Goal: Find specific page/section: Locate a particular part of the current website

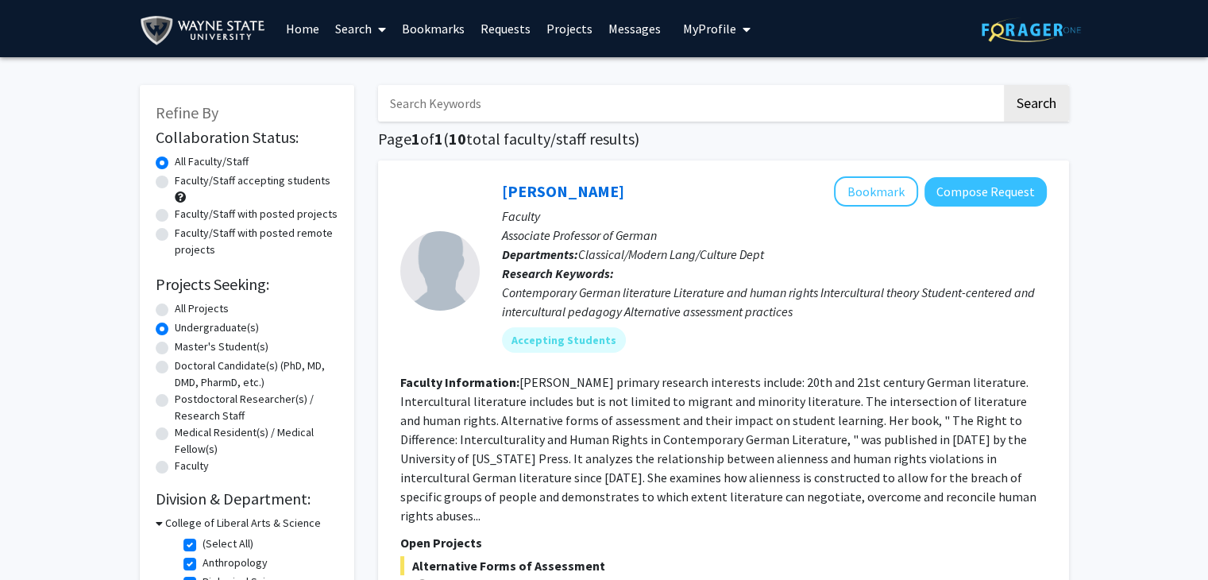
click at [410, 33] on link "Bookmarks" at bounding box center [433, 29] width 79 height 56
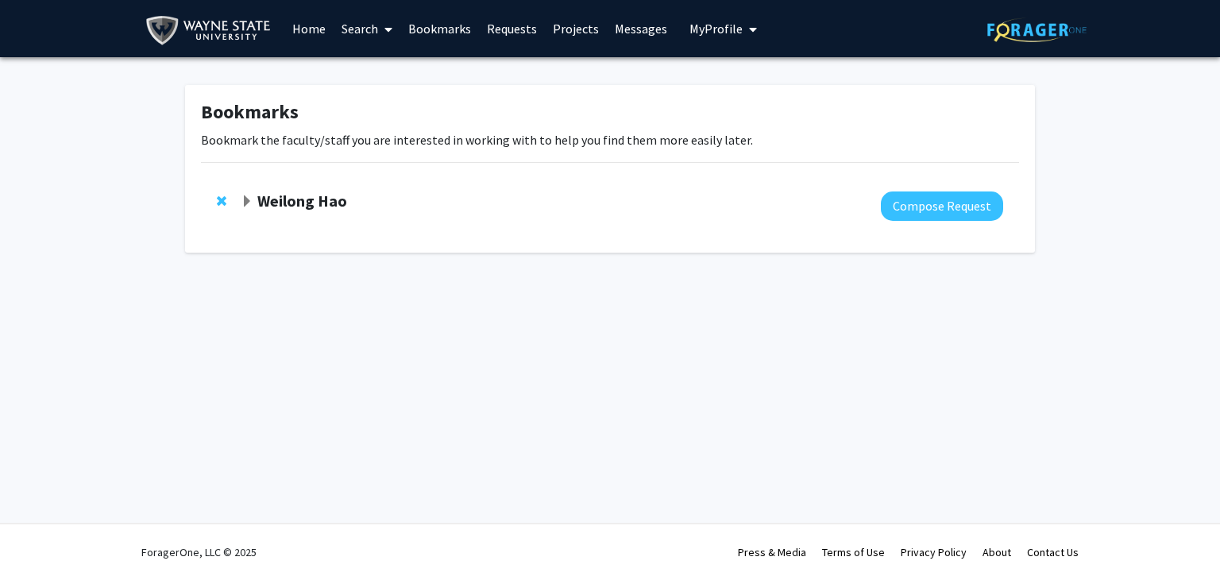
click at [299, 199] on strong "Weilong Hao" at bounding box center [302, 201] width 90 height 20
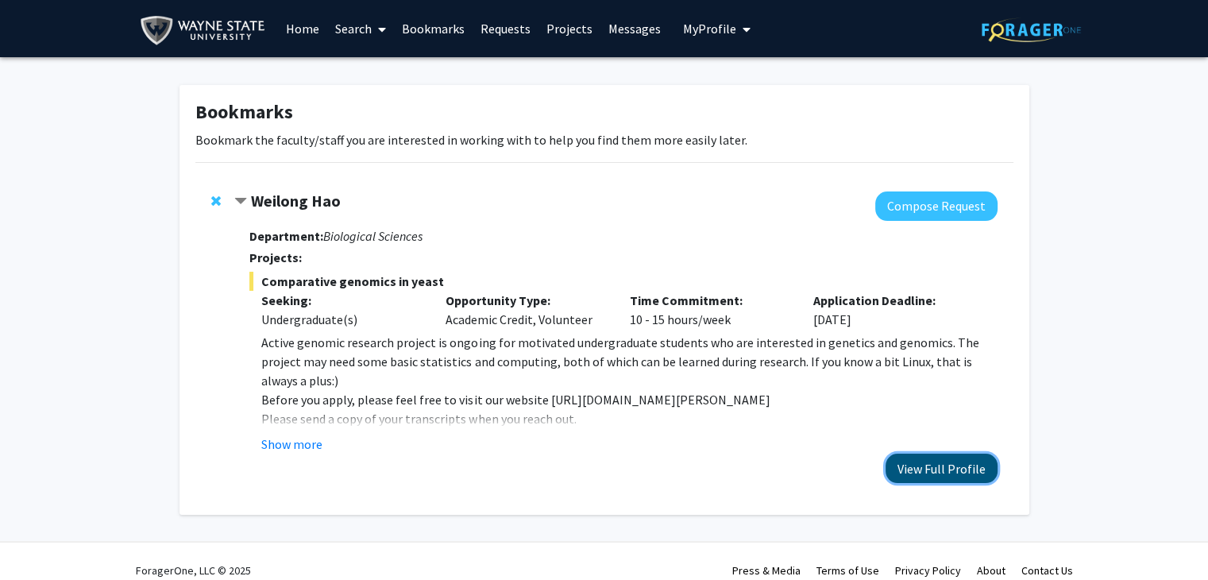
click at [964, 469] on button "View Full Profile" at bounding box center [942, 468] width 112 height 29
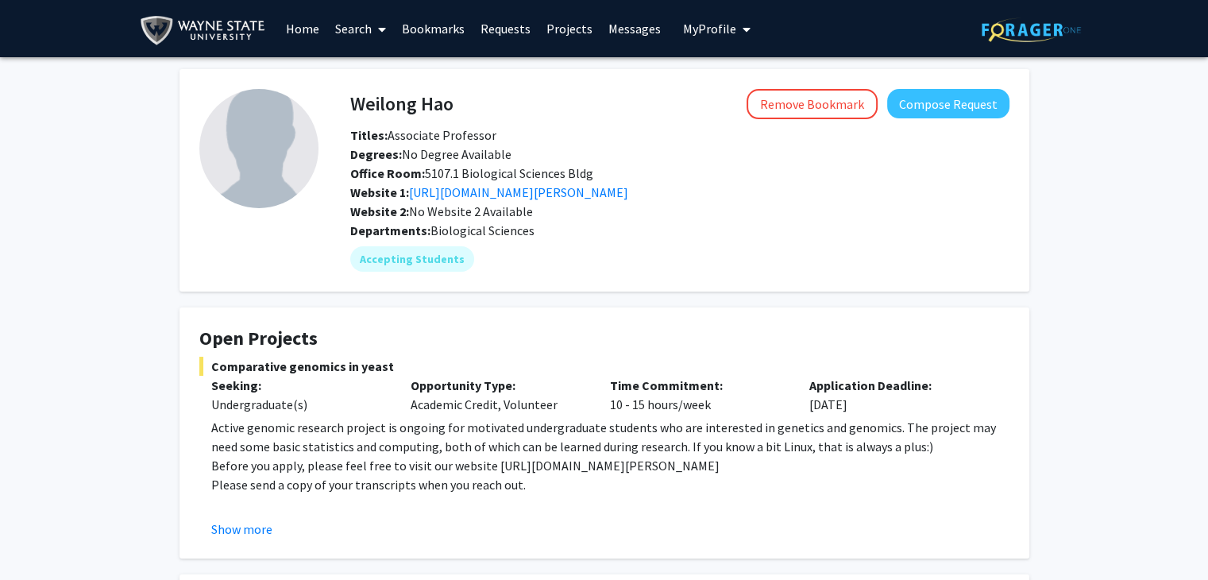
scroll to position [321, 0]
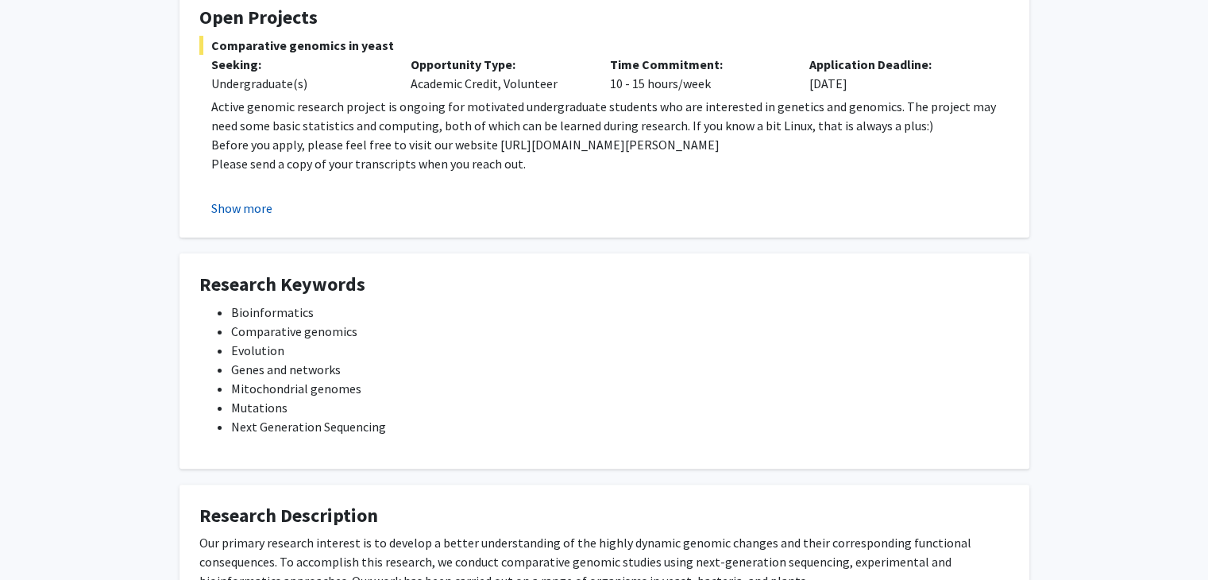
click at [252, 207] on button "Show more" at bounding box center [241, 208] width 61 height 19
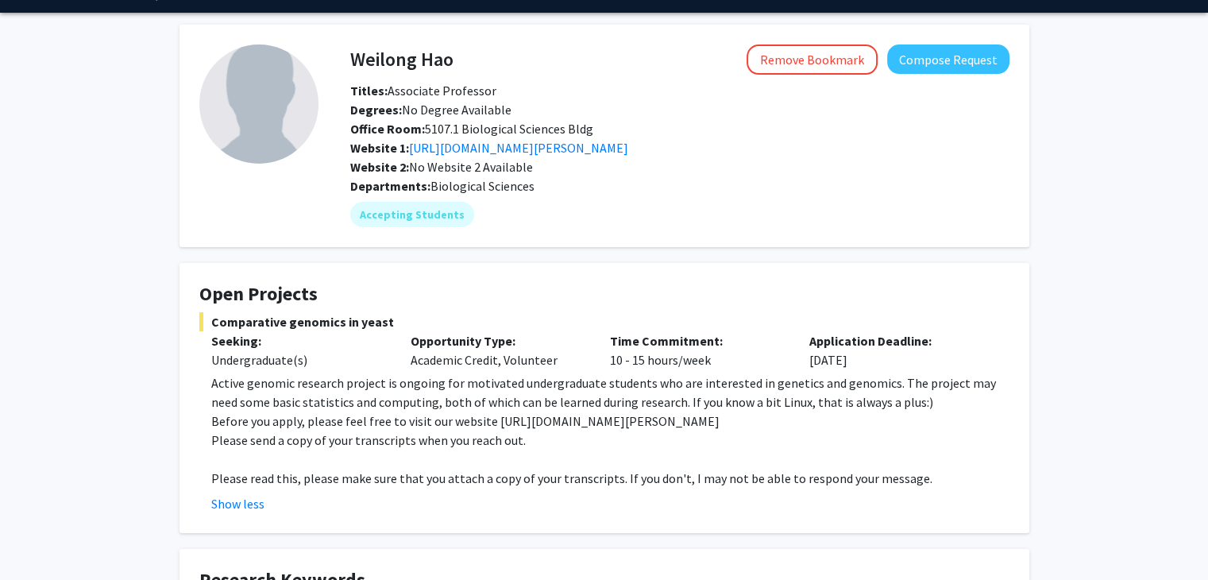
scroll to position [41, 0]
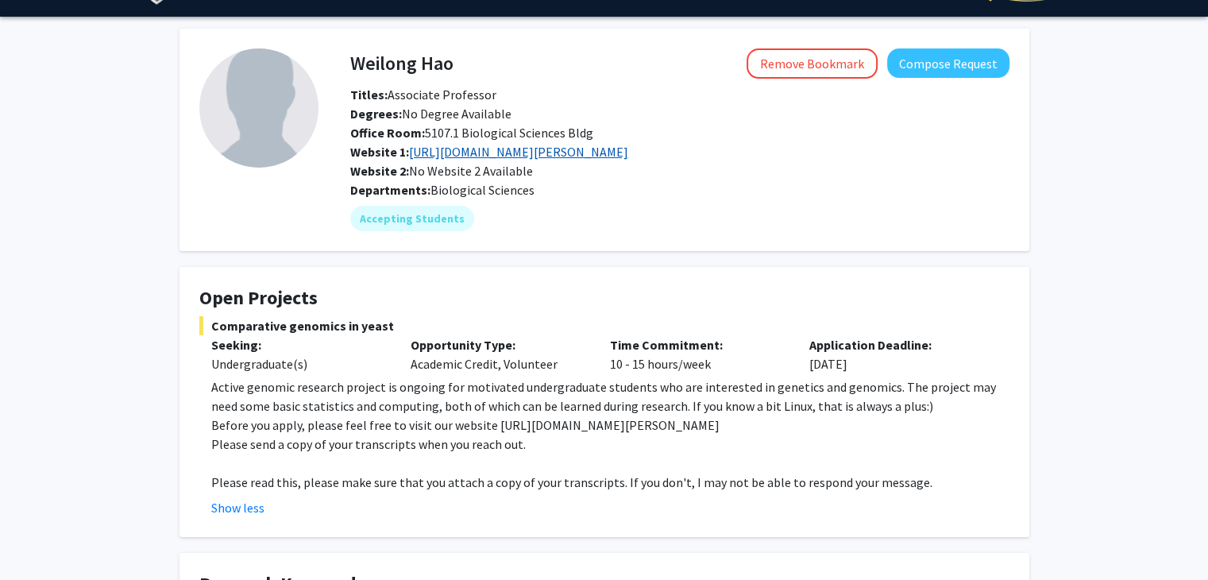
click at [491, 147] on link "[URL][DOMAIN_NAME][PERSON_NAME]" at bounding box center [518, 152] width 219 height 16
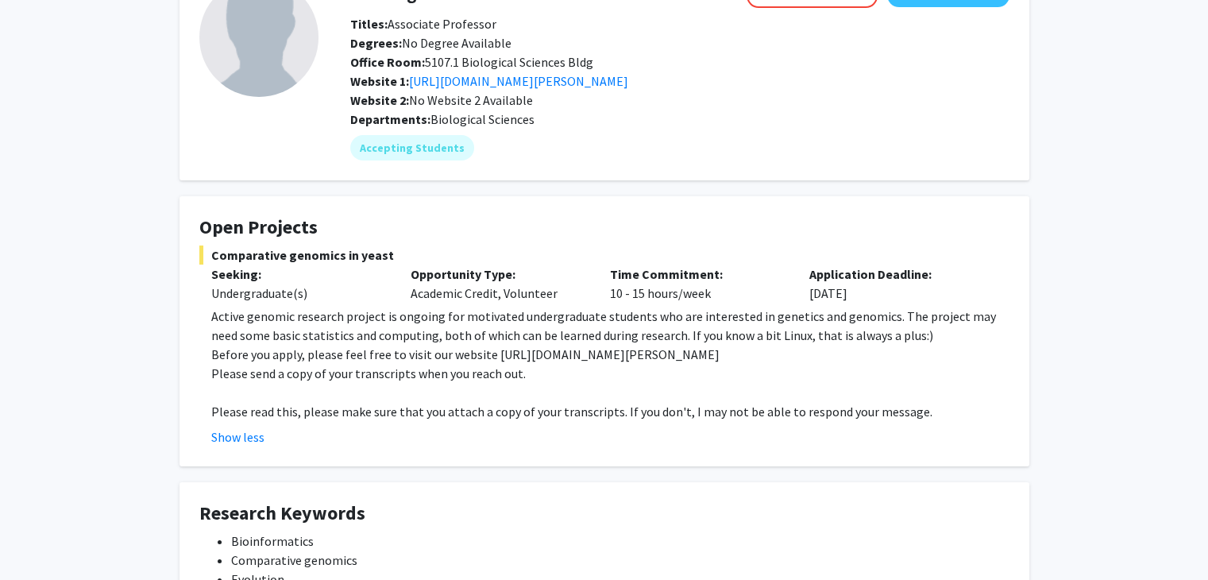
scroll to position [108, 0]
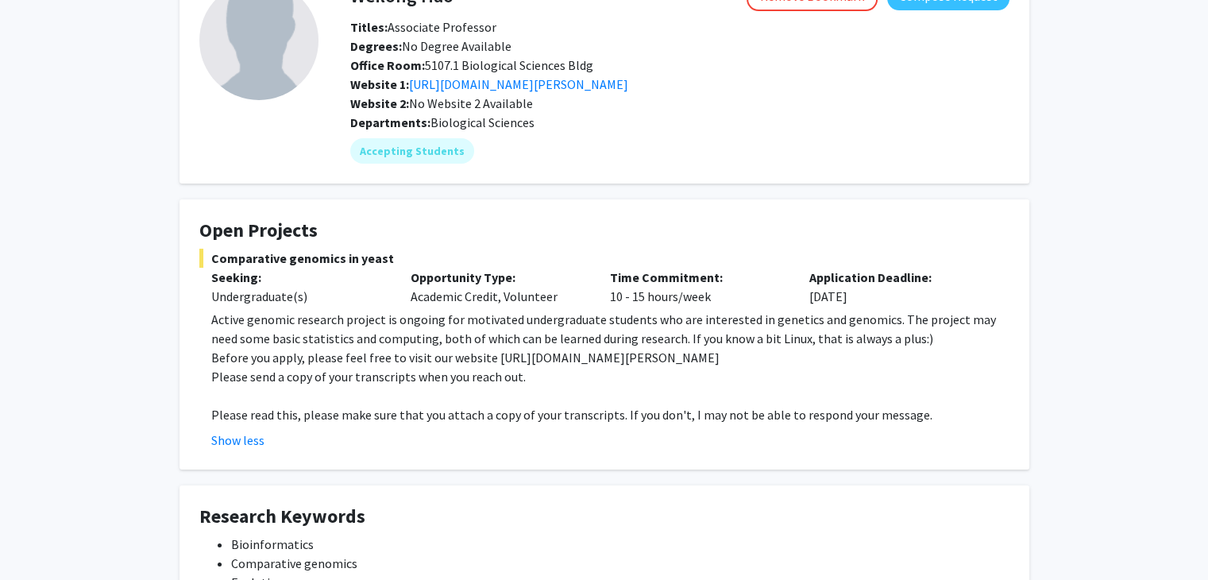
click at [375, 259] on span "Comparative genomics in yeast" at bounding box center [604, 258] width 810 height 19
copy span "Comparative genomics in yeast"
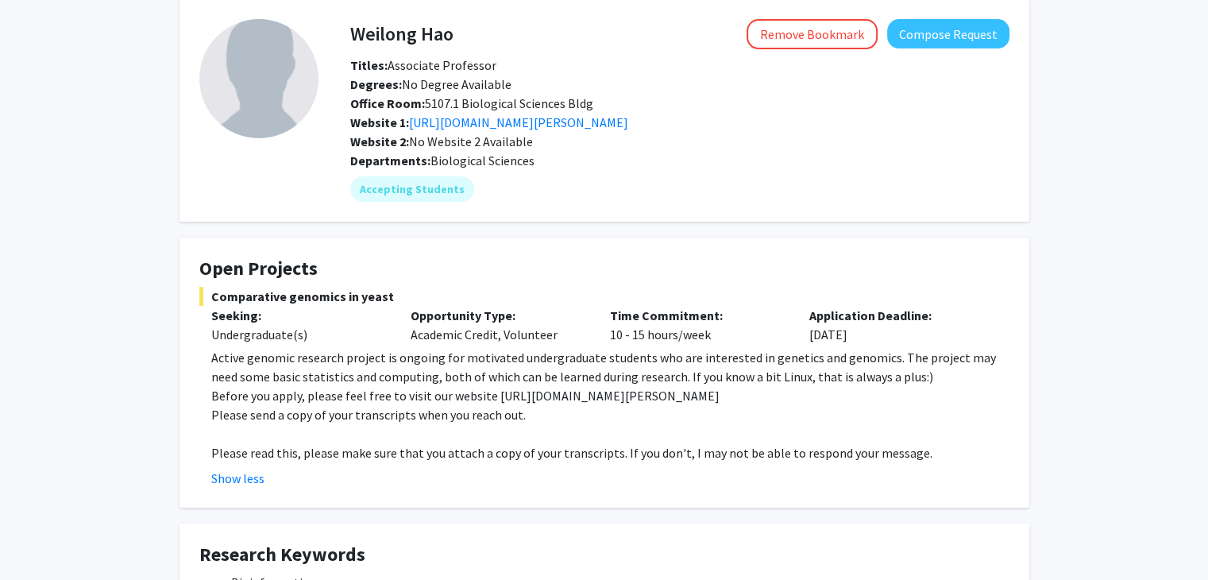
click at [537, 278] on h4 "Open Projects" at bounding box center [604, 268] width 810 height 23
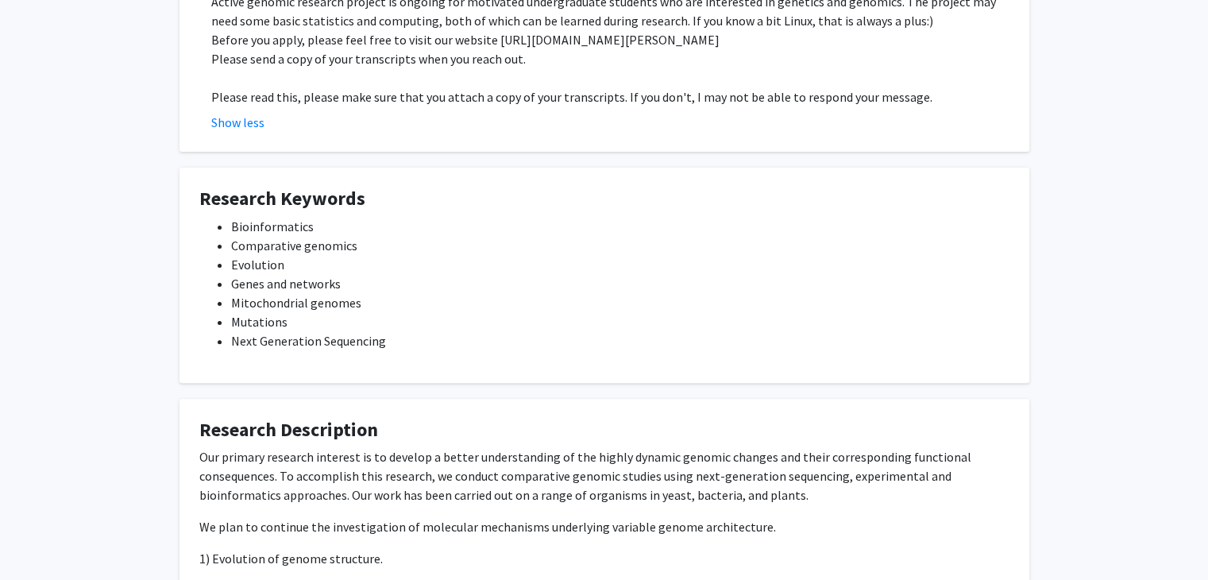
scroll to position [578, 0]
